Goal: Complete application form

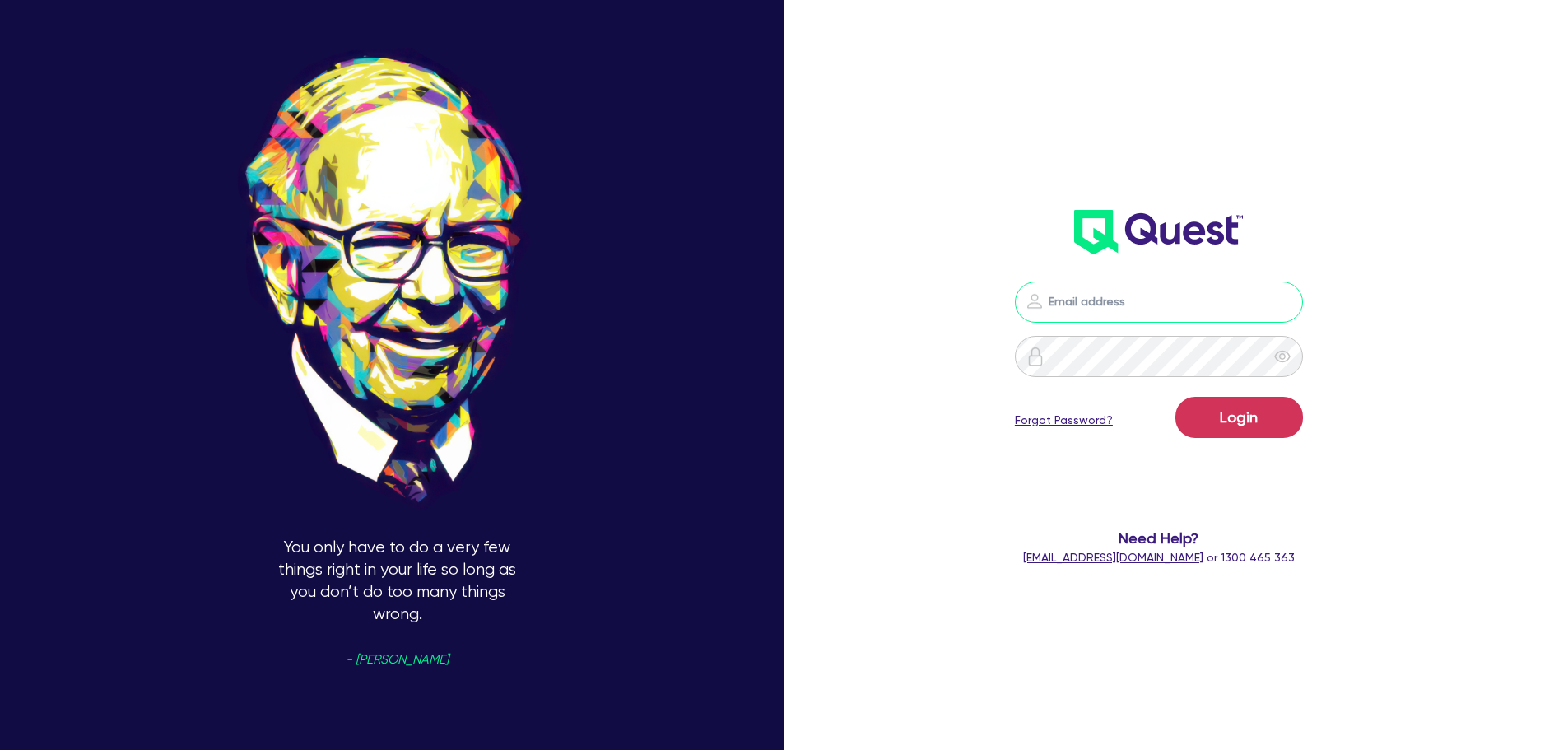
type input "[PERSON_NAME][EMAIL_ADDRESS][PERSON_NAME][DOMAIN_NAME]"
click at [1275, 409] on button "Login" at bounding box center [1239, 418] width 128 height 41
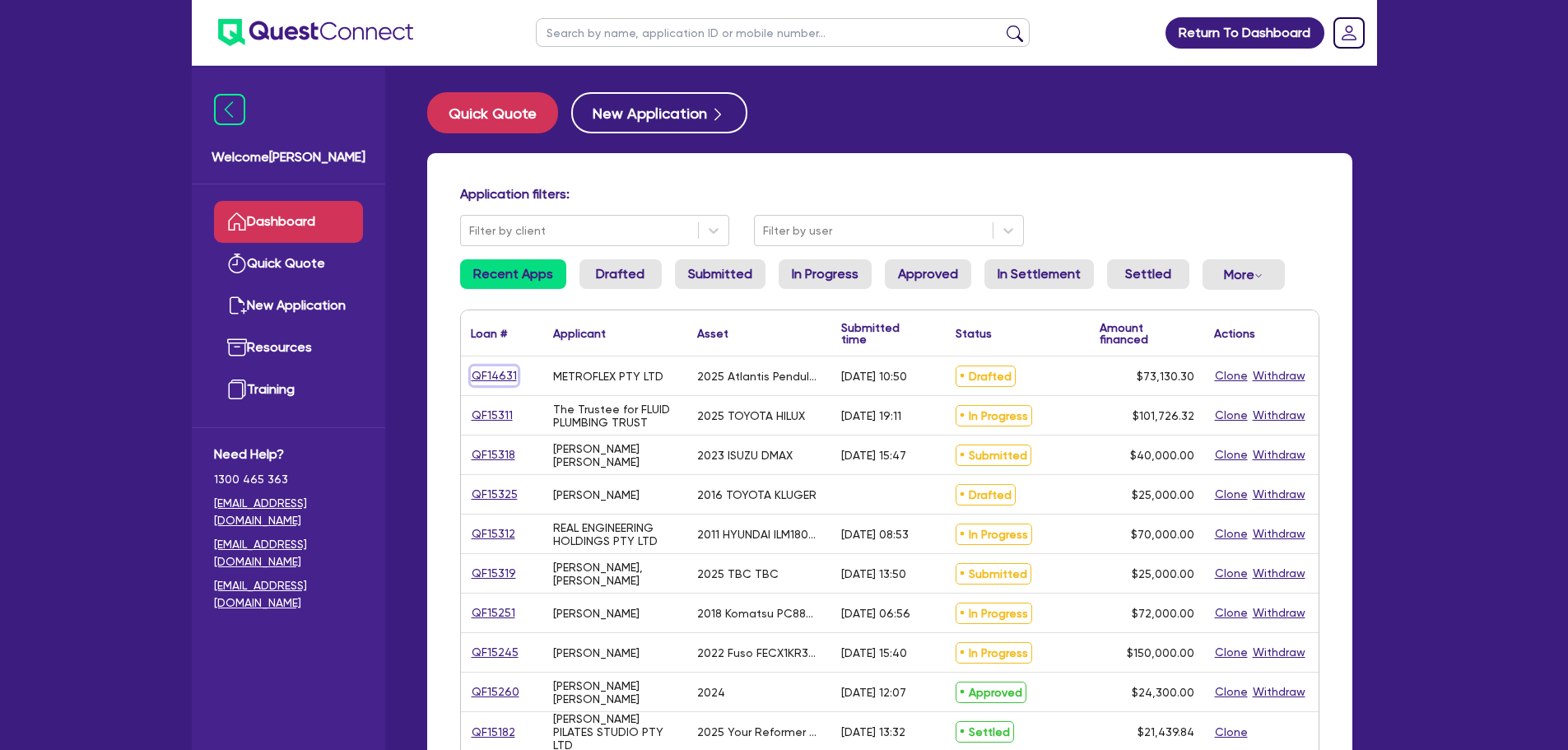
click at [486, 379] on link "QF14631" at bounding box center [494, 375] width 47 height 19
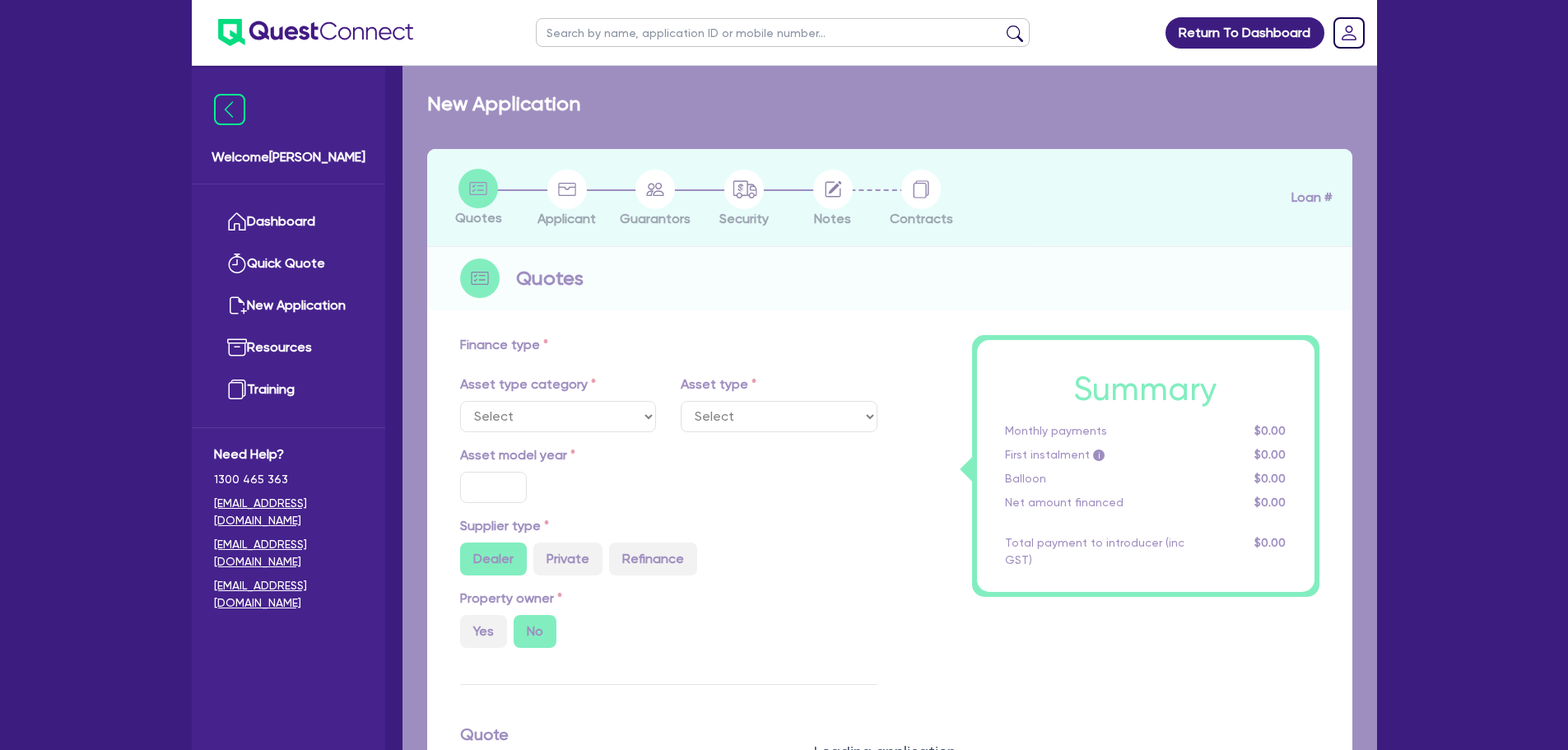
select select "TERTIARY_ASSETS"
type input "2025"
type input "103,130.3"
type input "30,000"
type input "9"
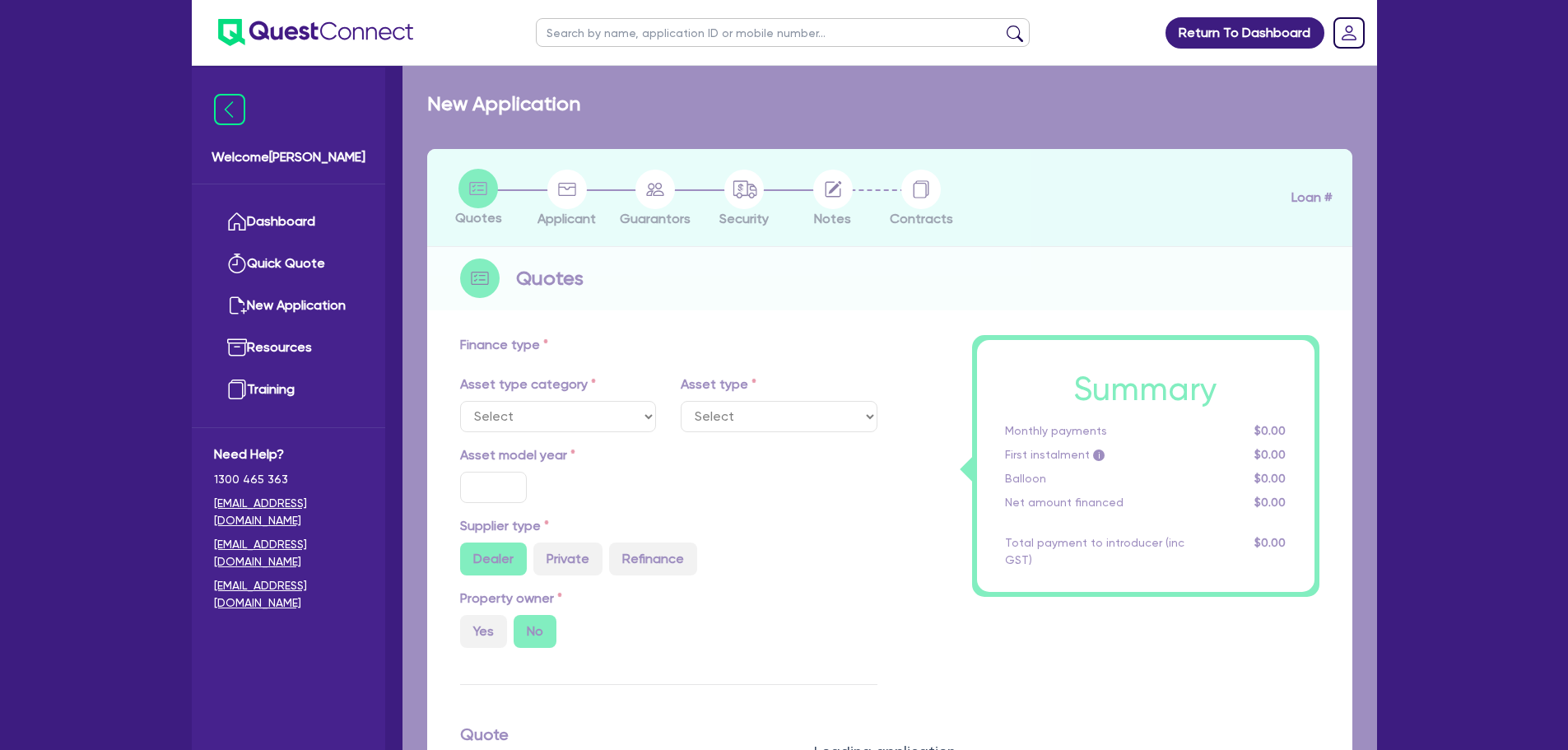
type input "6,581.73"
type input "17.95"
select select "OTHER_TERTIARY"
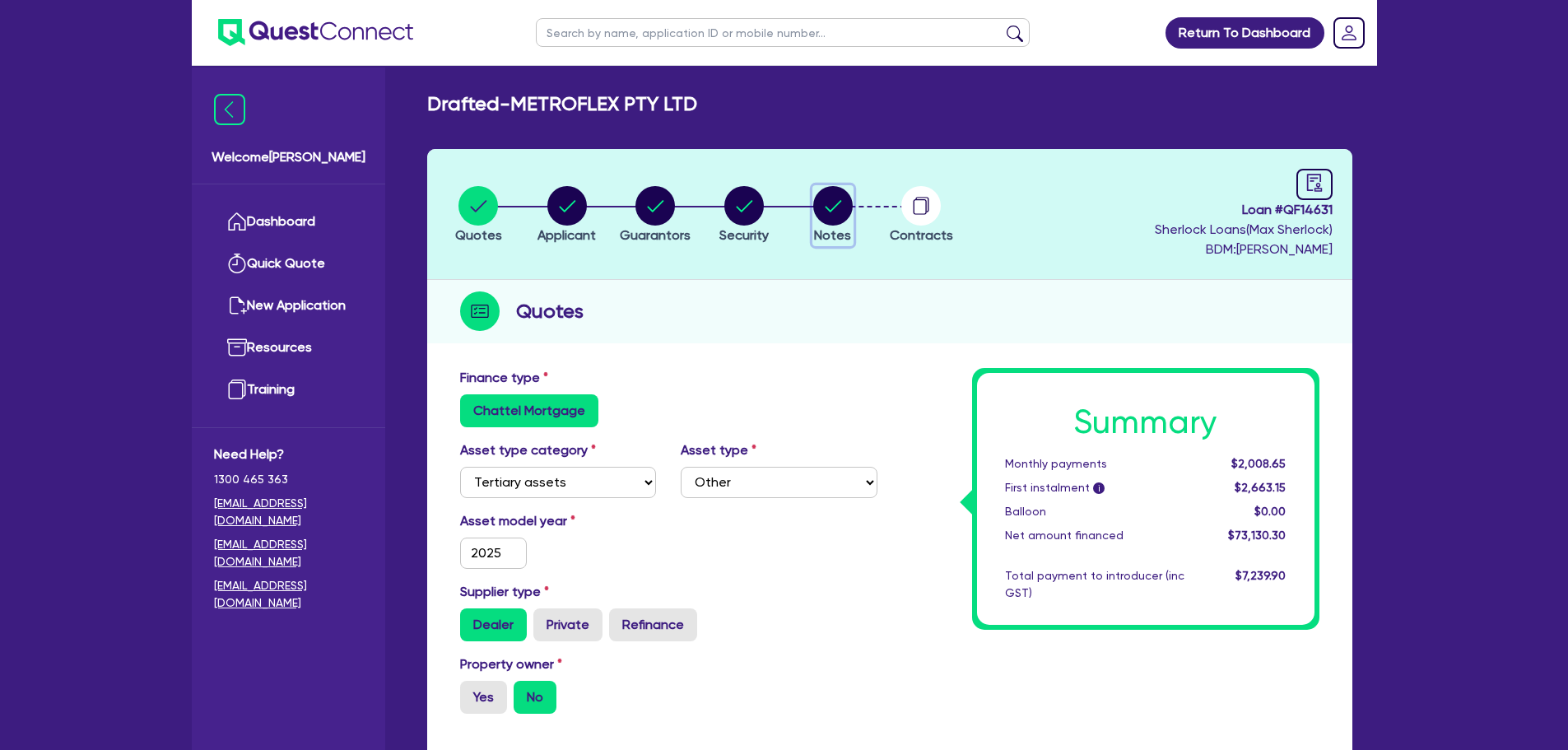
click at [816, 206] on circle "button" at bounding box center [833, 206] width 40 height 40
select select "Quest Finance - Own Book"
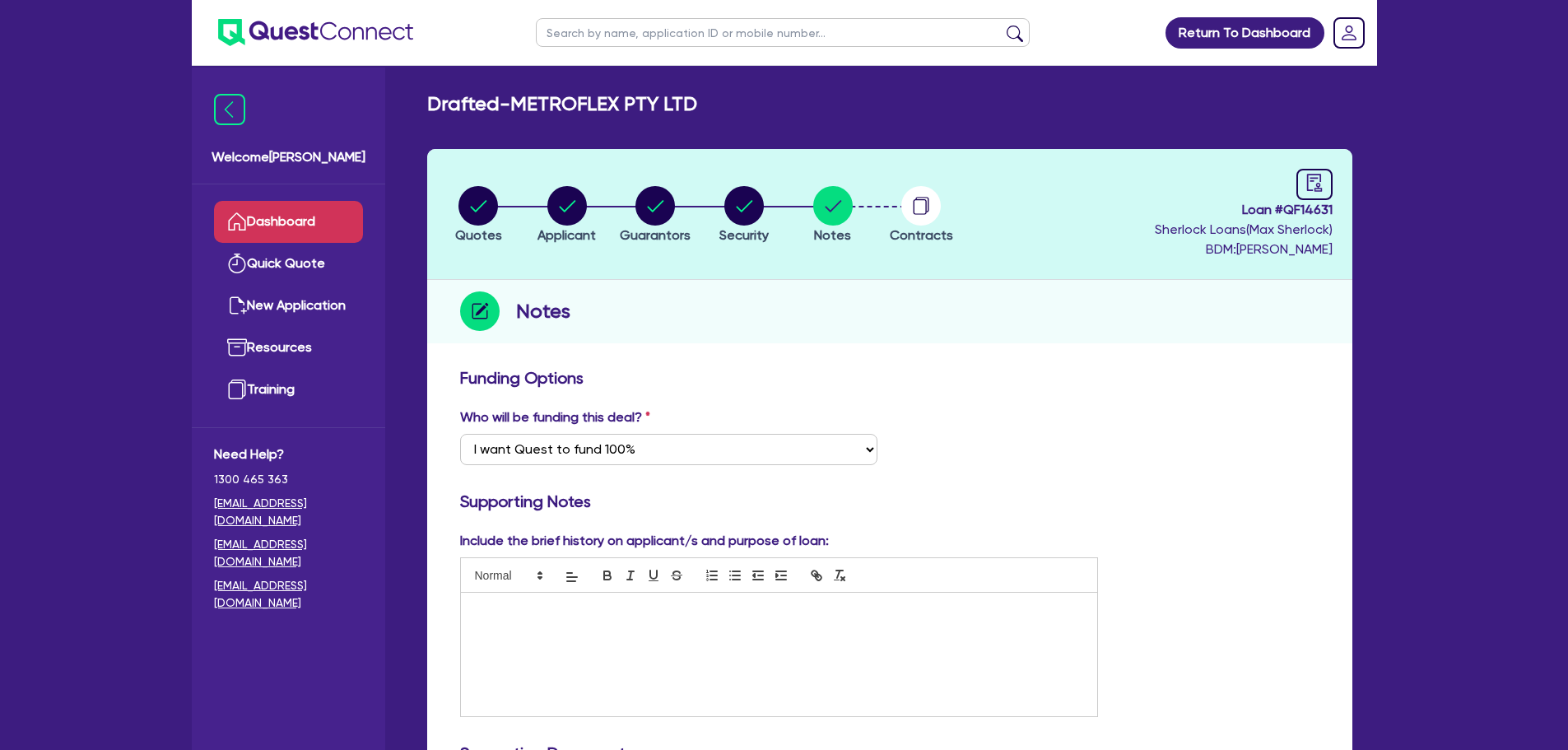
click at [314, 208] on link "Dashboard" at bounding box center [288, 222] width 149 height 42
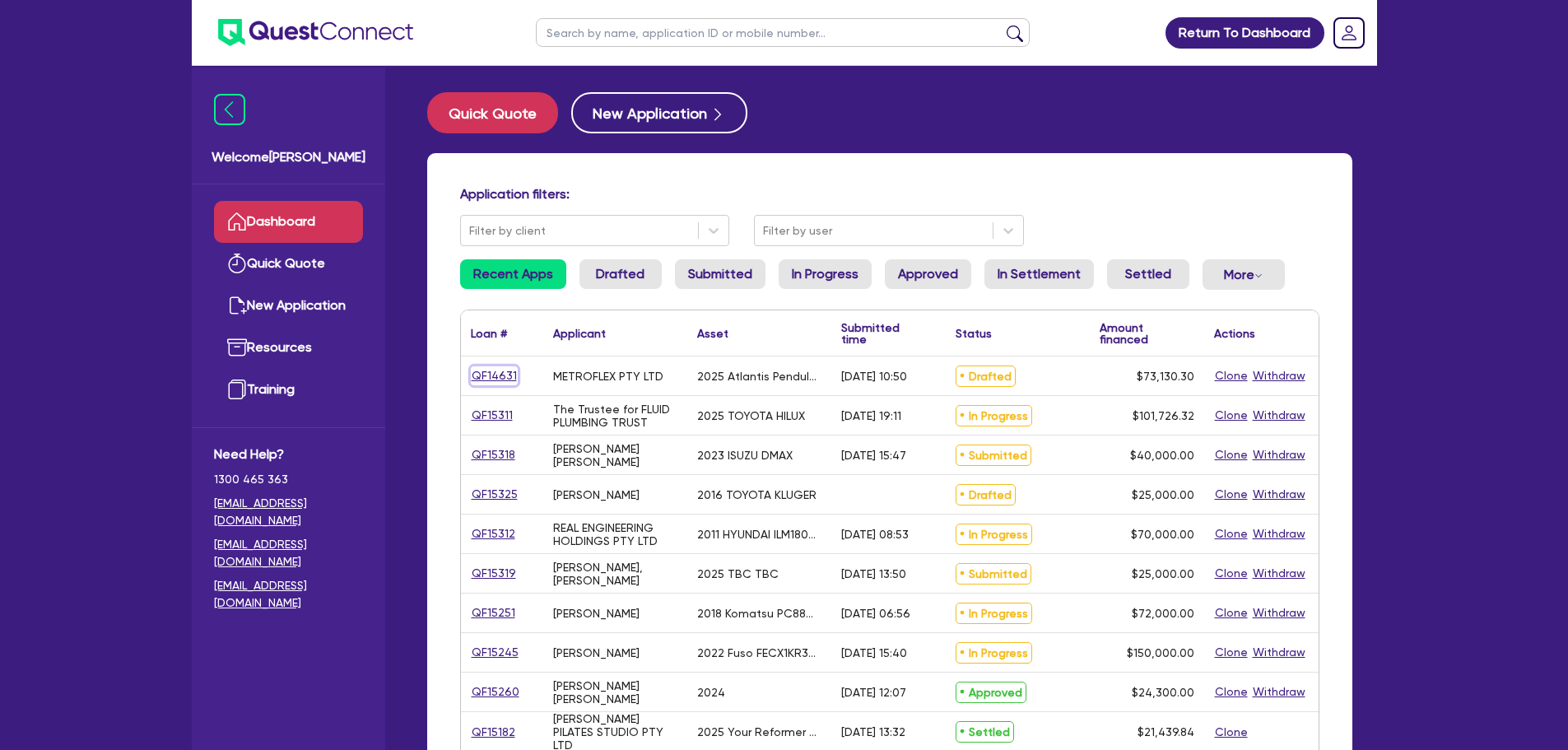
click at [493, 372] on link "QF14631" at bounding box center [494, 375] width 47 height 19
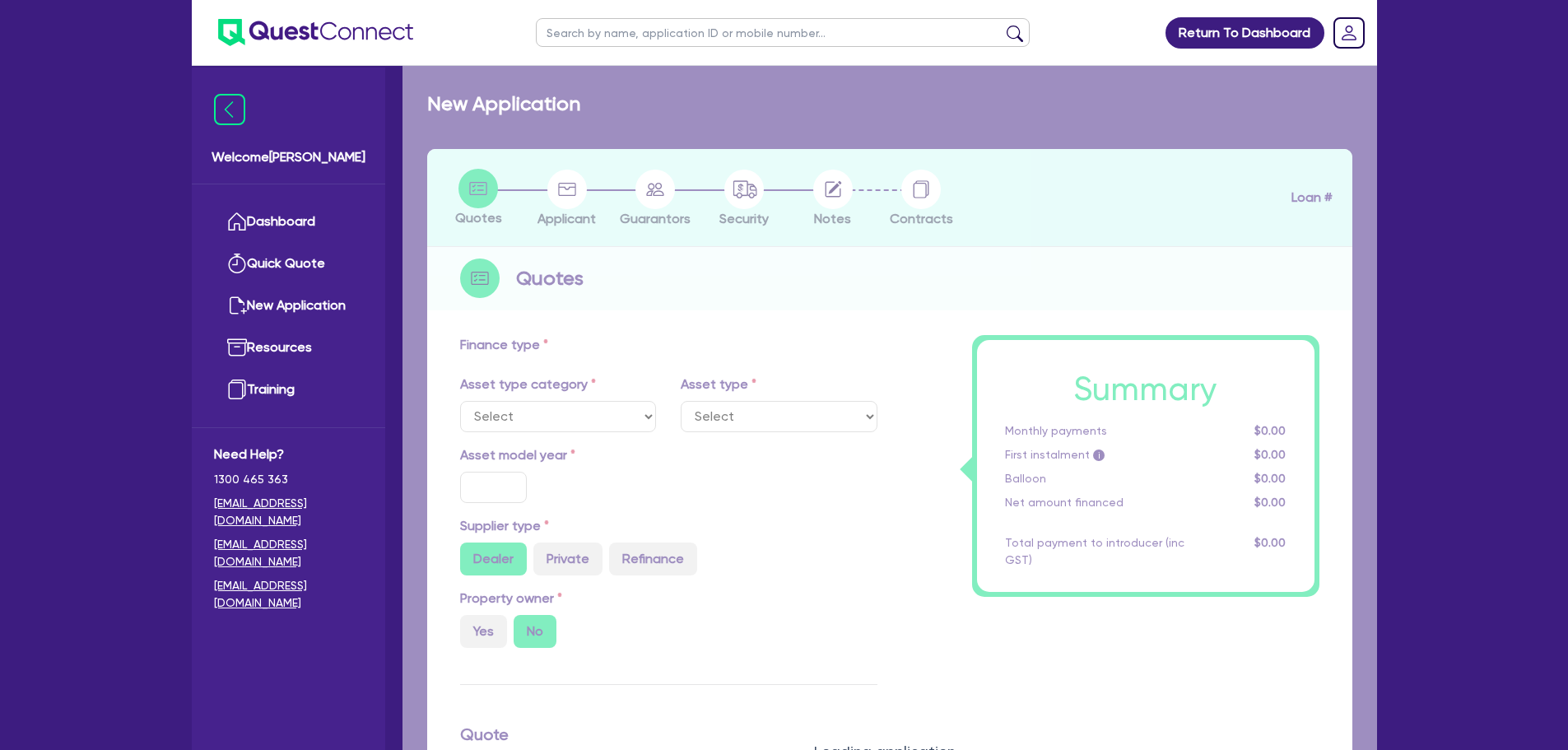
select select "TERTIARY_ASSETS"
type input "2025"
type input "103,130.3"
type input "30,000"
type input "9"
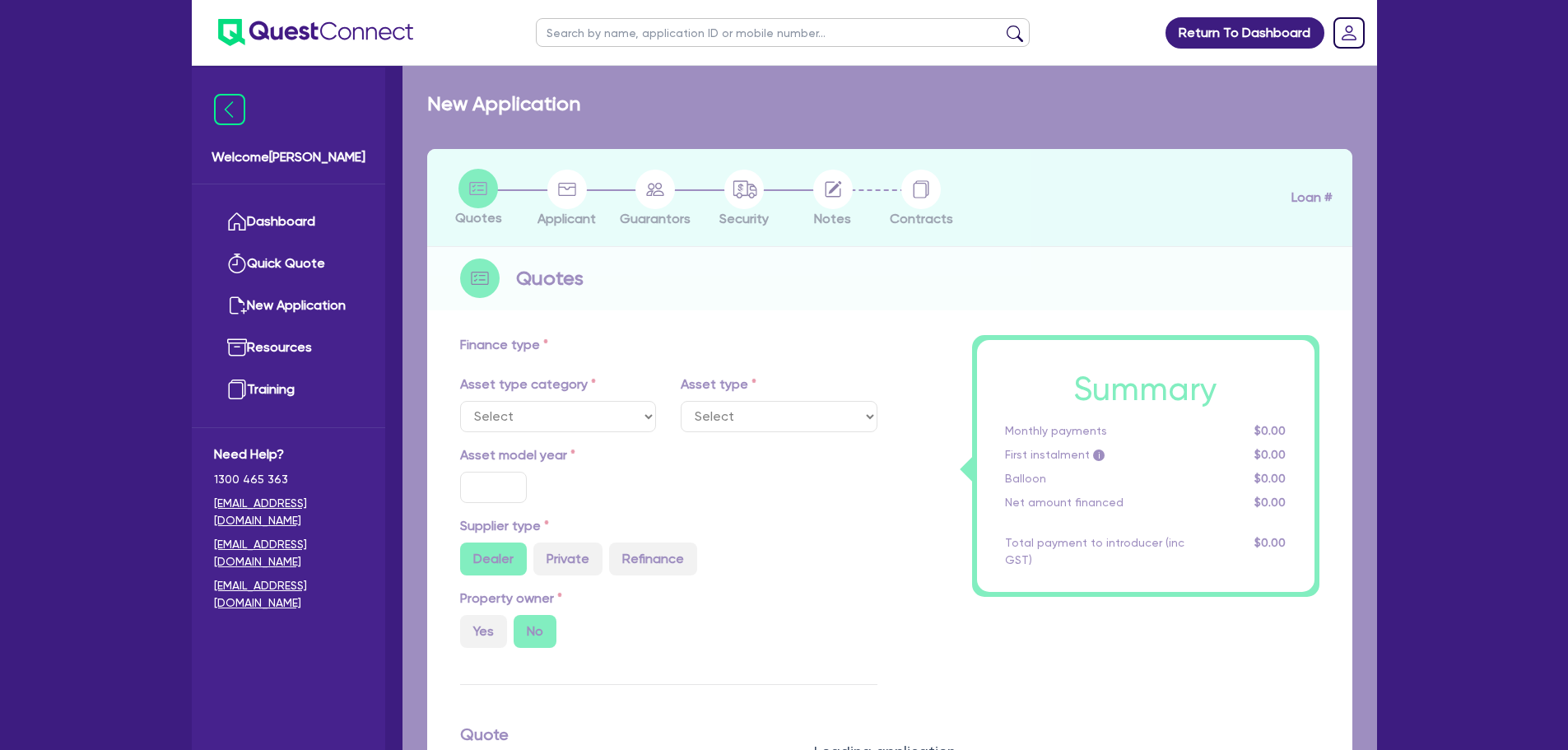
type input "6,581.73"
type input "17.95"
select select "OTHER_TERTIARY"
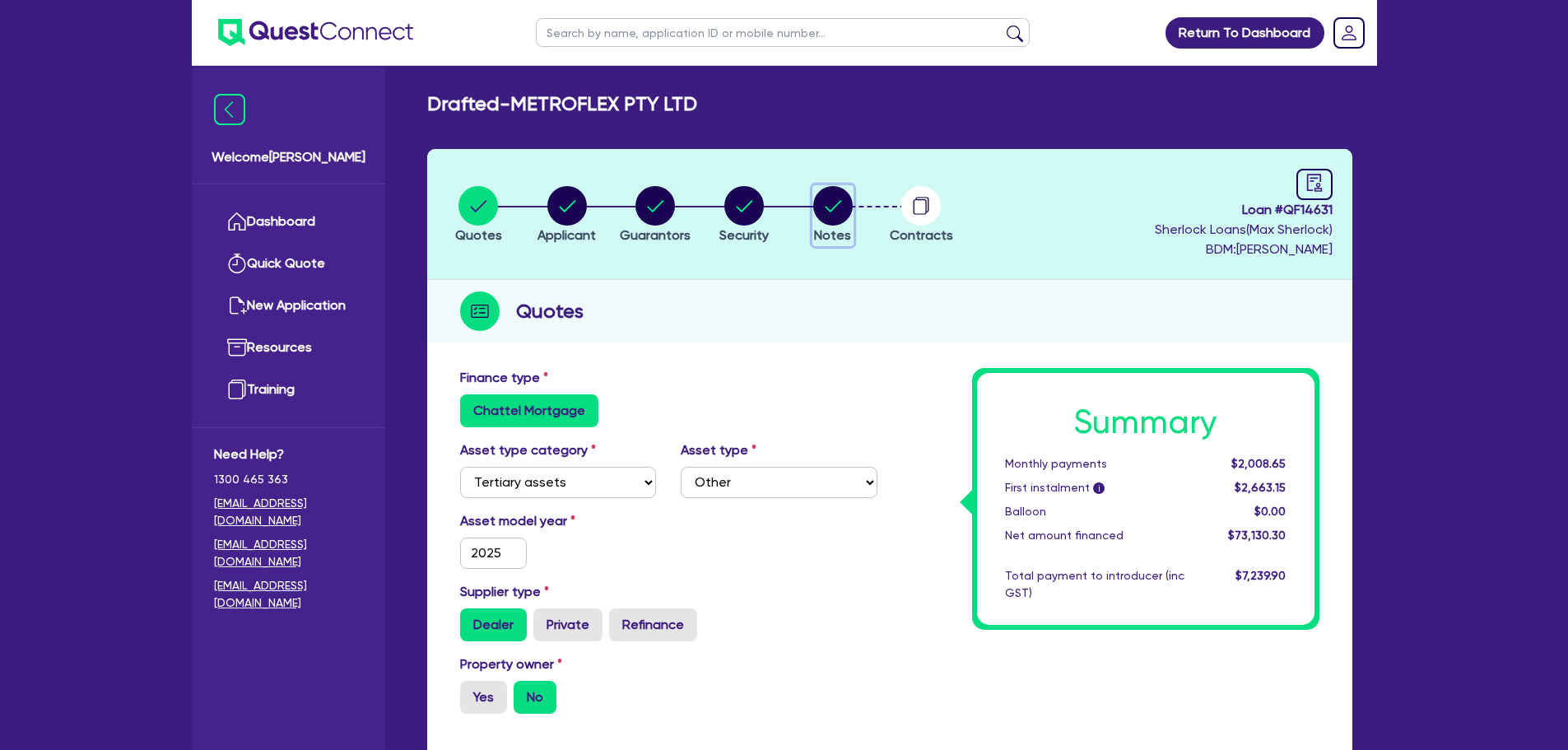
click at [837, 199] on circle "button" at bounding box center [833, 206] width 40 height 40
select select "Quest Finance - Own Book"
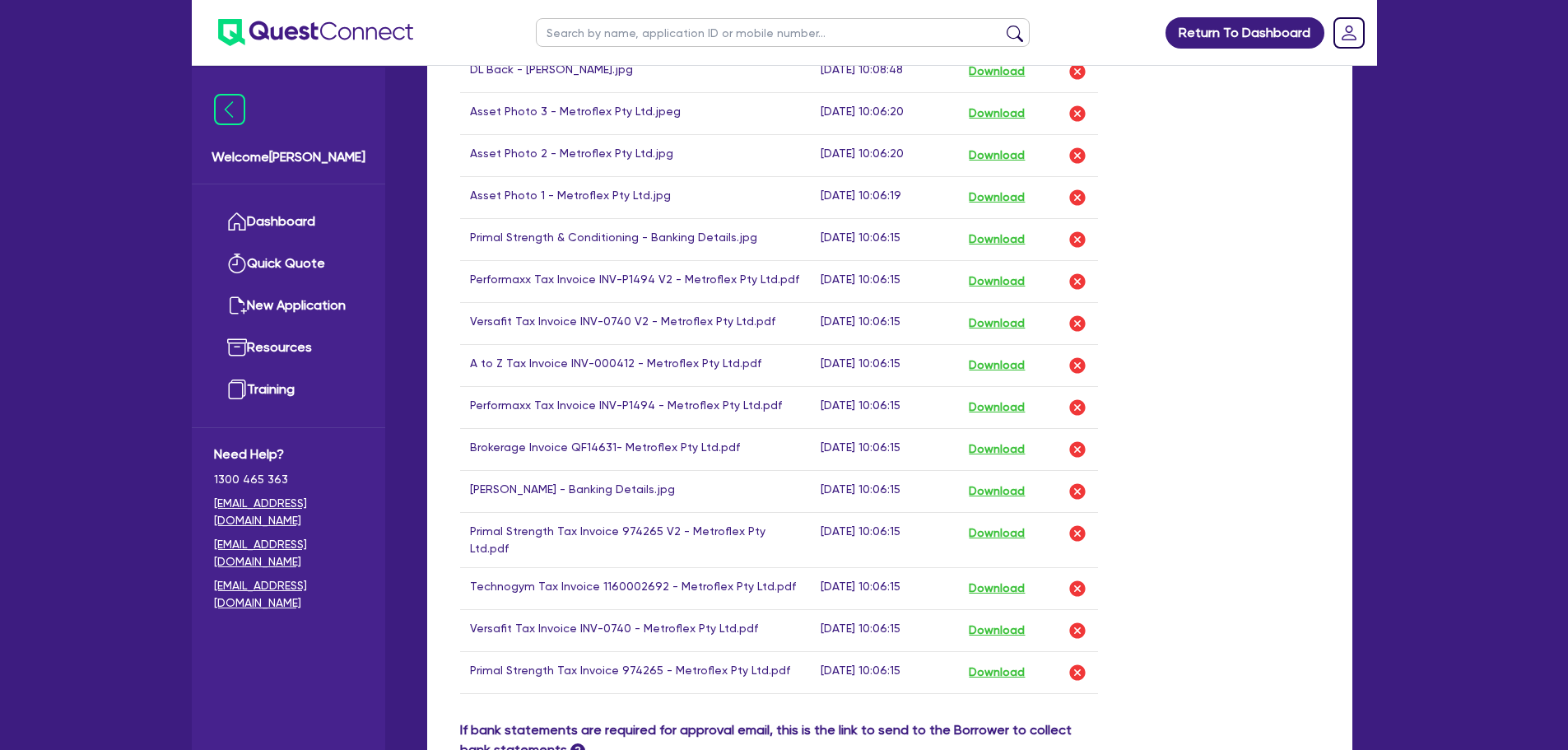
scroll to position [741, 0]
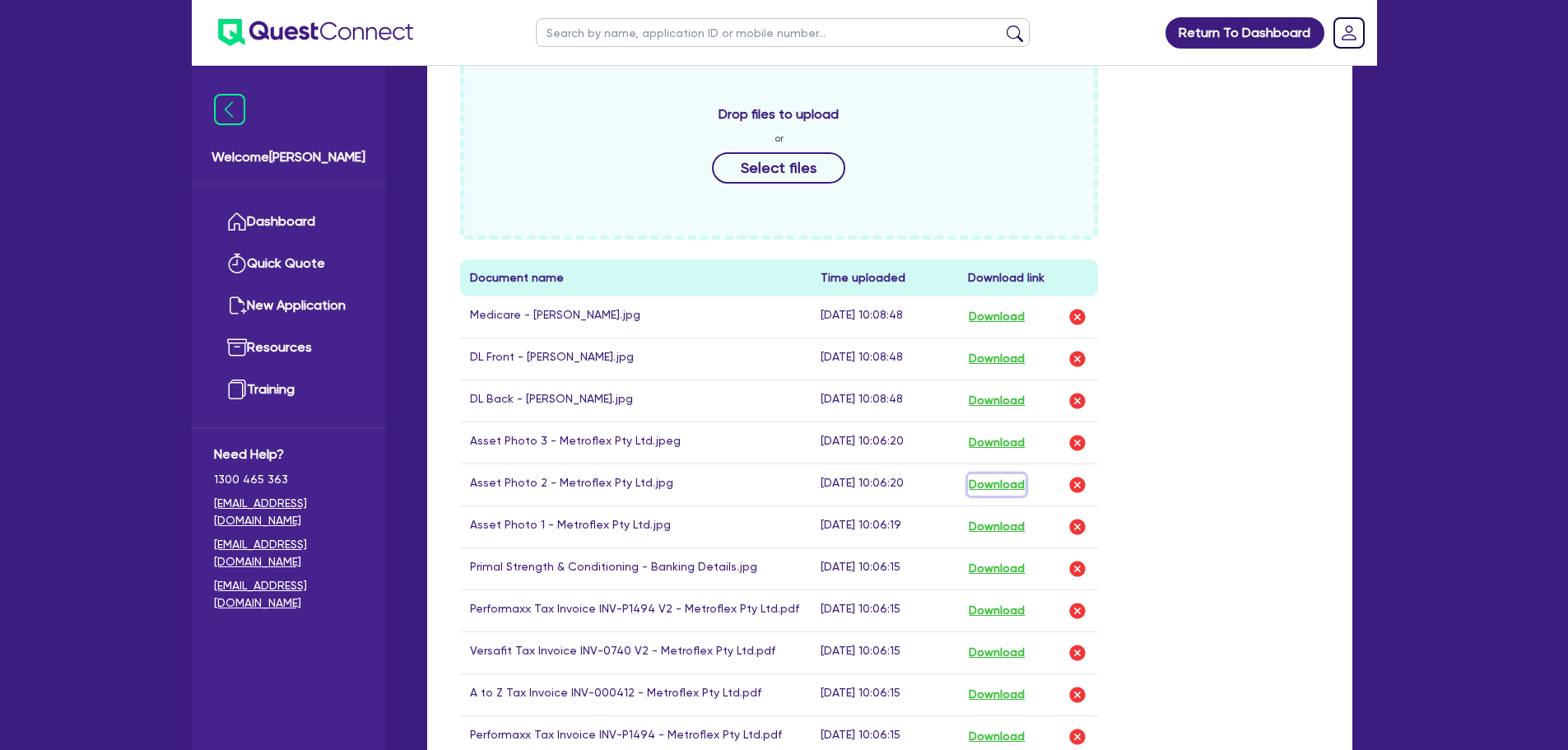
click at [1005, 480] on button "Download" at bounding box center [996, 485] width 58 height 21
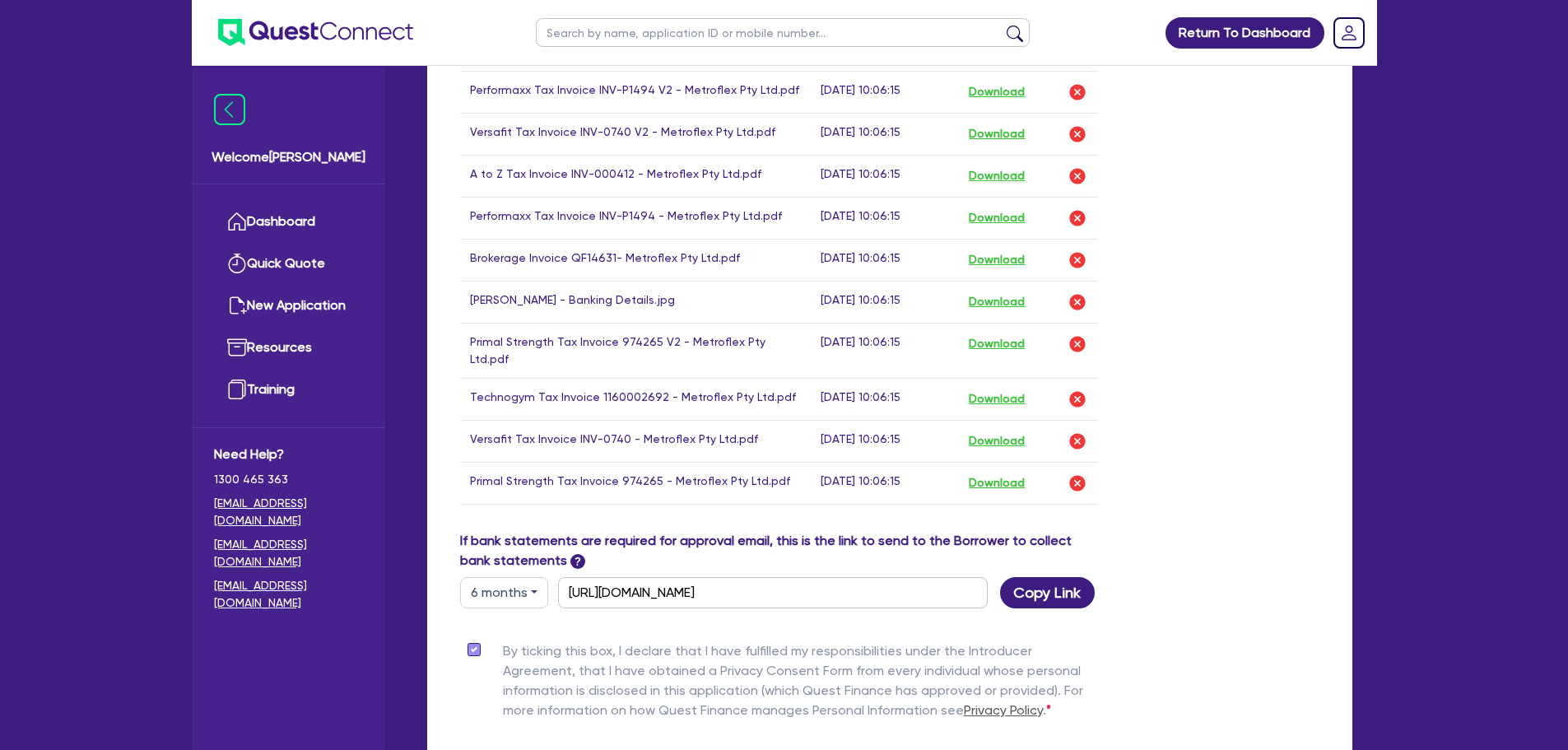
scroll to position [1428, 0]
